Goal: Transaction & Acquisition: Subscribe to service/newsletter

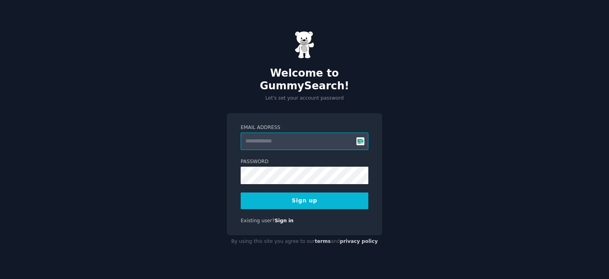
type input "**********"
click at [279, 195] on button "Sign up" at bounding box center [305, 200] width 128 height 17
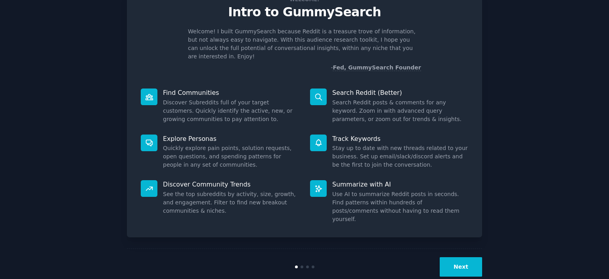
click at [456, 257] on button "Next" at bounding box center [461, 266] width 42 height 19
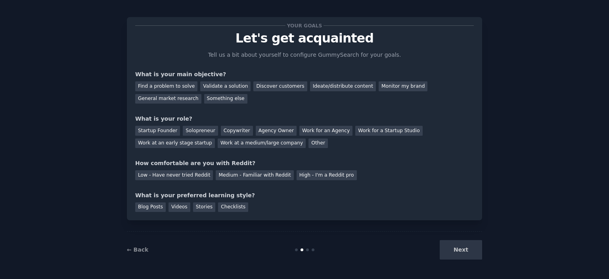
scroll to position [5, 0]
click at [166, 84] on div "Find a problem to solve" at bounding box center [166, 87] width 62 height 10
click at [204, 88] on div "Validate a solution" at bounding box center [225, 87] width 50 height 10
click at [168, 85] on div "Find a problem to solve" at bounding box center [166, 87] width 62 height 10
click at [194, 131] on div "Solopreneur" at bounding box center [200, 131] width 35 height 10
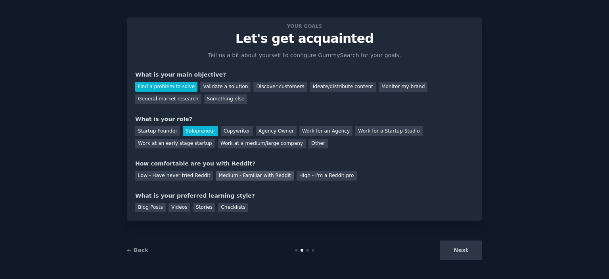
click at [249, 172] on div "Medium - Familiar with Reddit" at bounding box center [255, 175] width 78 height 10
click at [218, 205] on div "Checklists" at bounding box center [233, 208] width 30 height 10
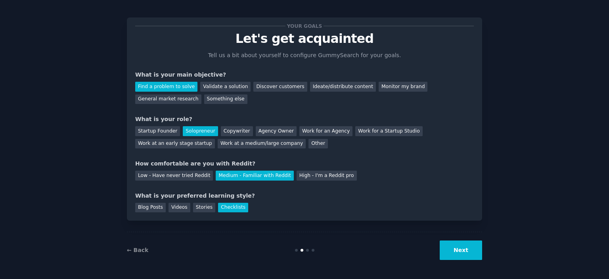
click at [442, 253] on button "Next" at bounding box center [461, 249] width 42 height 19
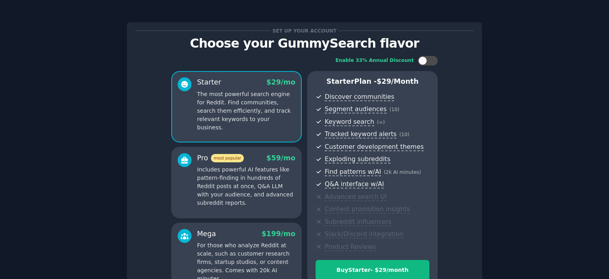
click at [255, 180] on p "Includes powerful AI features like pattern-finding in hundreds of Reddit posts …" at bounding box center [246, 186] width 98 height 42
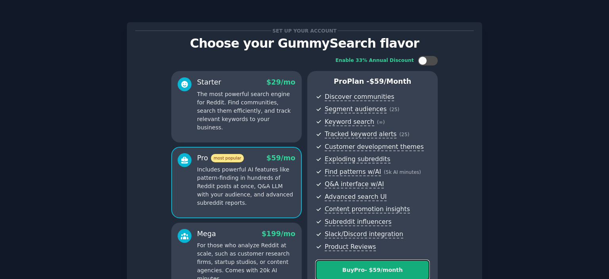
click at [355, 264] on button "Buy Pro - $ 59 /month" at bounding box center [373, 270] width 114 height 20
